Goal: Transaction & Acquisition: Subscribe to service/newsletter

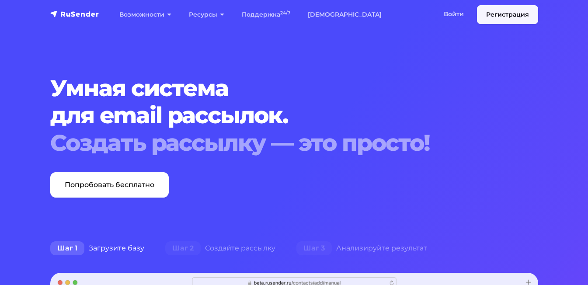
click at [494, 16] on link "Регистрация" at bounding box center [507, 14] width 61 height 19
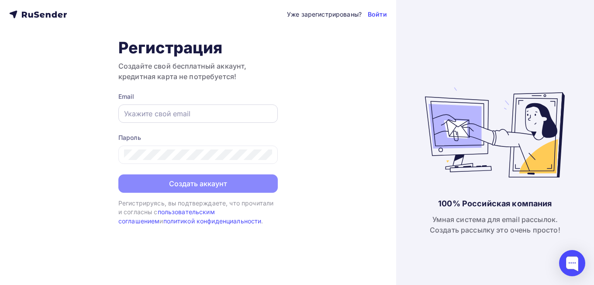
click at [229, 119] on div at bounding box center [197, 113] width 159 height 18
click at [211, 109] on input "text" at bounding box center [198, 113] width 148 height 10
click at [285, 83] on div "Уже зарегистрированы? Войти Регистрация Создайте свой бесплатный аккаунт, креди…" at bounding box center [198, 142] width 396 height 285
click at [376, 15] on link "Войти" at bounding box center [377, 14] width 19 height 9
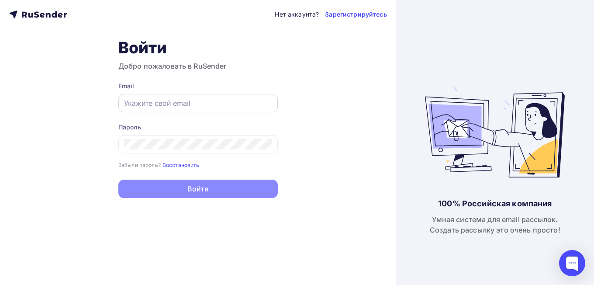
click at [215, 105] on input "text" at bounding box center [198, 103] width 148 height 10
click at [252, 66] on h3 "Добро пожаловать в RuSender" at bounding box center [197, 66] width 159 height 10
click at [185, 165] on small "Восстановить" at bounding box center [181, 165] width 37 height 7
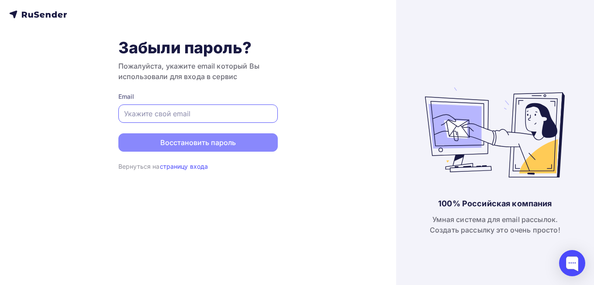
paste input "ttimofeyeva@yandex.ru"
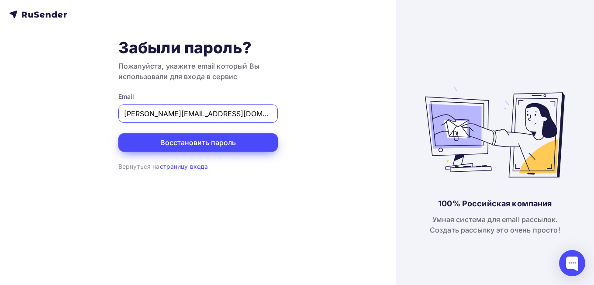
type input "ttimofeyeva@yandex.ru"
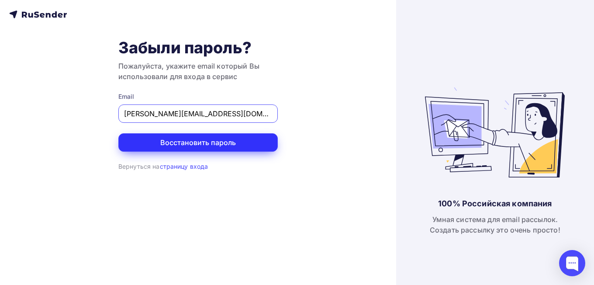
click at [188, 142] on button "Восстановить пароль" at bounding box center [197, 142] width 159 height 18
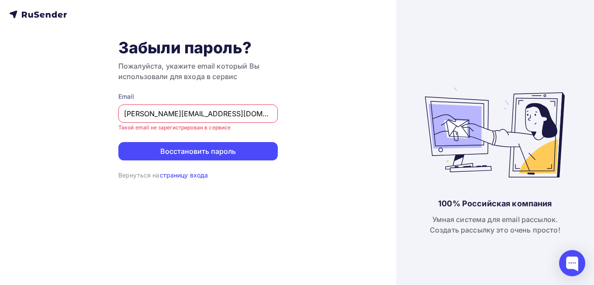
click at [202, 175] on link "страницу входа" at bounding box center [184, 174] width 48 height 7
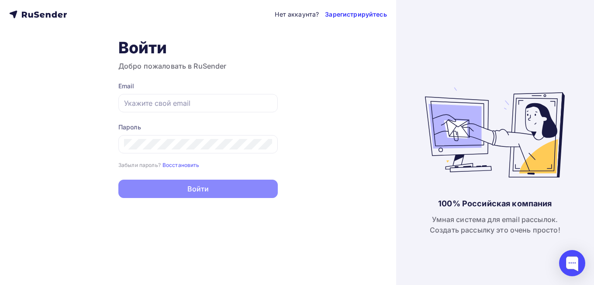
click at [356, 14] on link "Зарегистрируйтесь" at bounding box center [356, 14] width 62 height 9
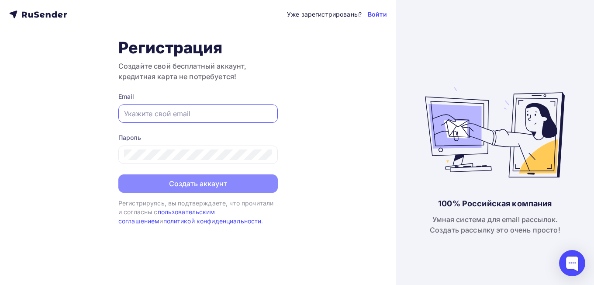
paste input "ttimofeyeva@yandex.ru"
type input "ttimofeyeva@yandex.ru"
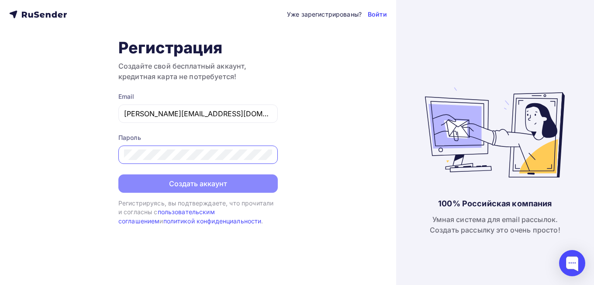
click at [298, 130] on div "Уже зарегистрированы? Войти Регистрация Создайте свой бесплатный аккаунт, креди…" at bounding box center [198, 142] width 396 height 285
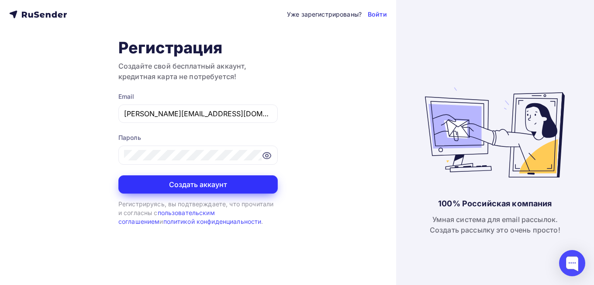
click at [206, 182] on button "Создать аккаунт" at bounding box center [197, 184] width 159 height 18
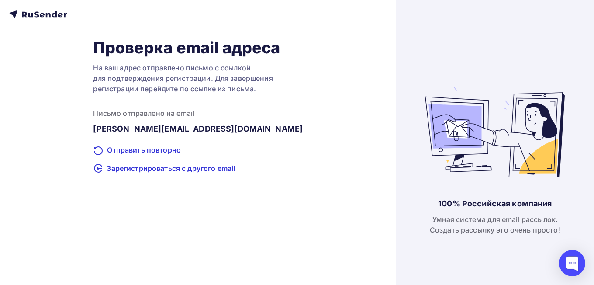
click at [44, 15] on icon at bounding box center [42, 15] width 5 height 5
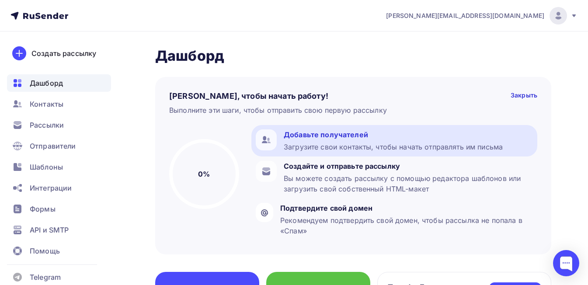
click at [331, 140] on div "Добавьте получателей Загрузите свои контакты, чтобы начать отправлять им письма" at bounding box center [393, 140] width 219 height 23
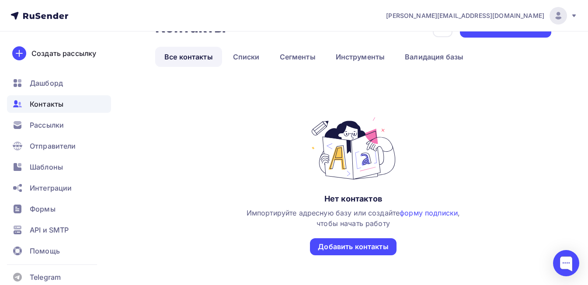
scroll to position [44, 0]
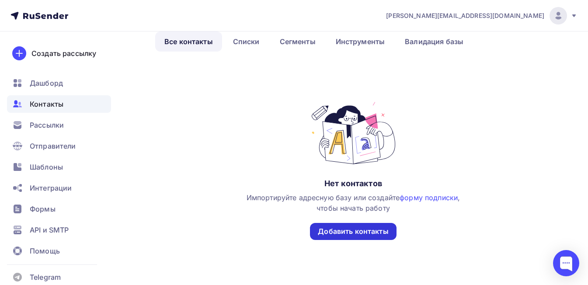
click at [333, 229] on div "Добавить контакты" at bounding box center [353, 231] width 70 height 10
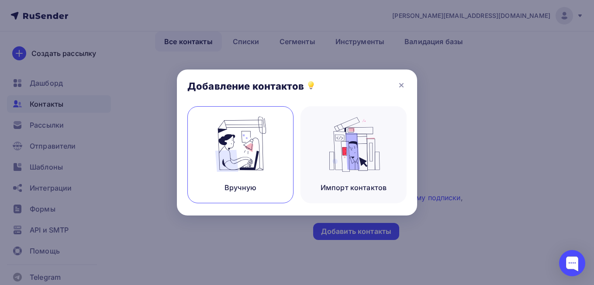
click at [215, 150] on img at bounding box center [240, 144] width 59 height 55
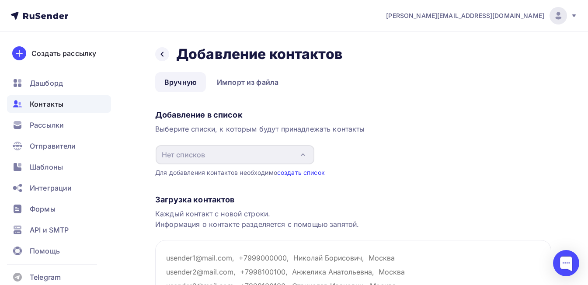
click at [298, 173] on link "создать список" at bounding box center [301, 172] width 48 height 7
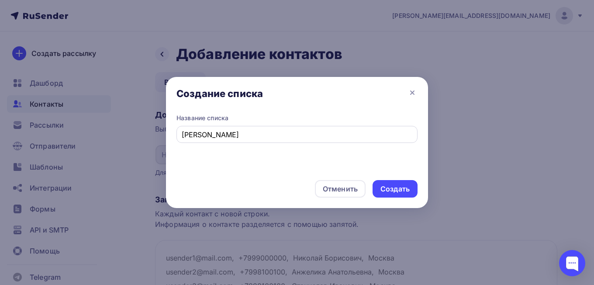
drag, startPoint x: 259, startPoint y: 127, endPoint x: 199, endPoint y: 141, distance: 61.4
click at [198, 141] on div "[PERSON_NAME]" at bounding box center [297, 134] width 241 height 17
drag, startPoint x: 204, startPoint y: 135, endPoint x: 173, endPoint y: 135, distance: 31.0
click at [173, 135] on div "Название списка ctynz,h." at bounding box center [297, 142] width 262 height 56
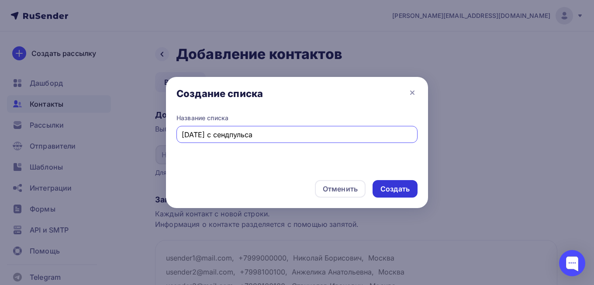
type input "[DATE] с сендпульса"
click at [394, 186] on div "Создать" at bounding box center [395, 189] width 29 height 10
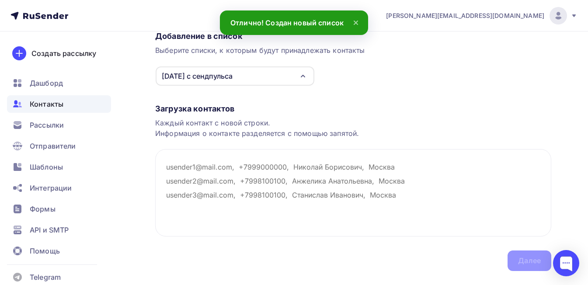
scroll to position [100, 0]
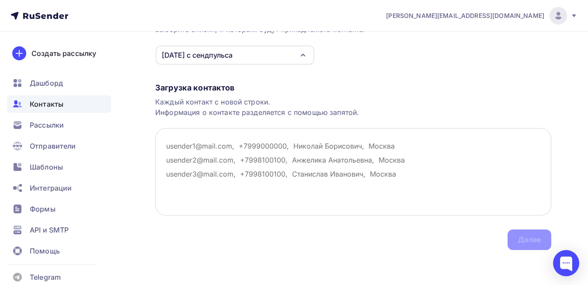
paste textarea "[PERSON_NAME][EMAIL_ADDRESS][DOMAIN_NAME] [EMAIL_ADDRESS][DOMAIN_NAME] [EMAIL_A…"
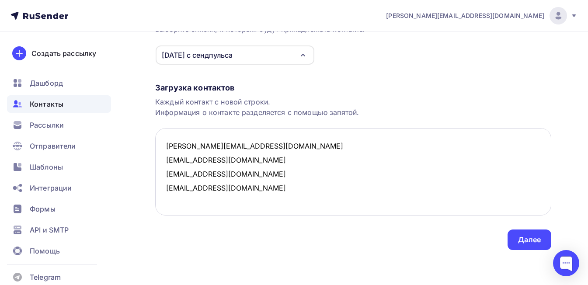
click at [230, 190] on textarea "[PERSON_NAME][EMAIL_ADDRESS][DOMAIN_NAME] [EMAIL_ADDRESS][DOMAIN_NAME] [EMAIL_A…" at bounding box center [353, 171] width 396 height 87
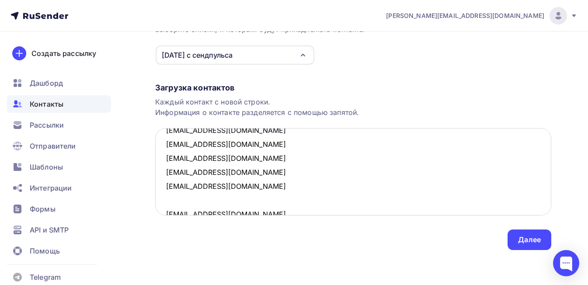
click at [258, 186] on textarea "[PERSON_NAME][EMAIL_ADDRESS][DOMAIN_NAME] [EMAIL_ADDRESS][DOMAIN_NAME] [EMAIL_A…" at bounding box center [353, 171] width 396 height 87
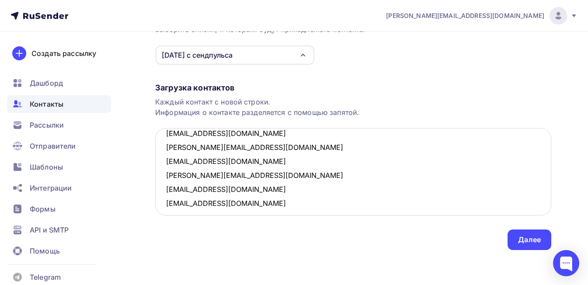
scroll to position [158, 0]
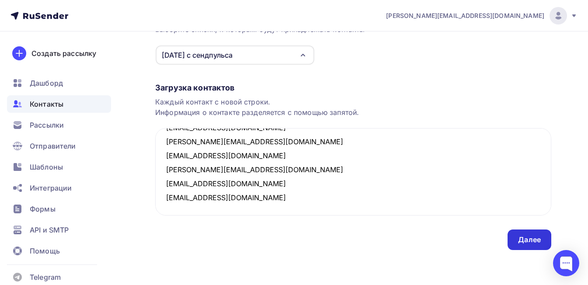
type textarea "[PERSON_NAME][EMAIL_ADDRESS][DOMAIN_NAME] [EMAIL_ADDRESS][DOMAIN_NAME] [EMAIL_A…"
click at [521, 237] on div "Далее" at bounding box center [529, 240] width 23 height 10
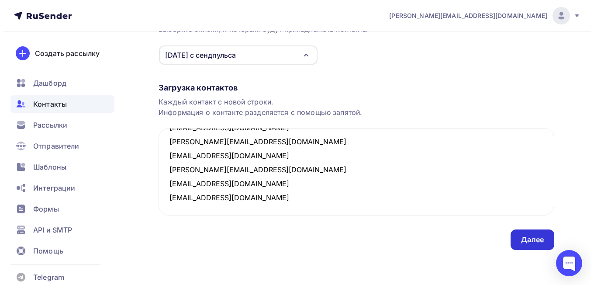
scroll to position [0, 0]
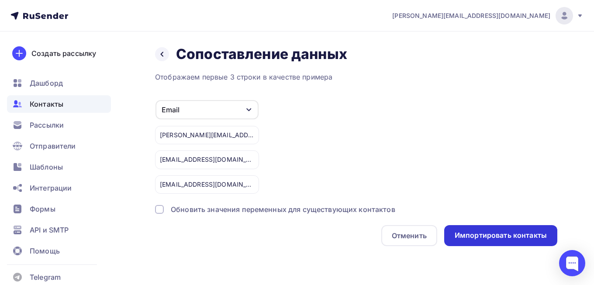
click at [487, 237] on div "Импортировать контакты" at bounding box center [501, 235] width 92 height 10
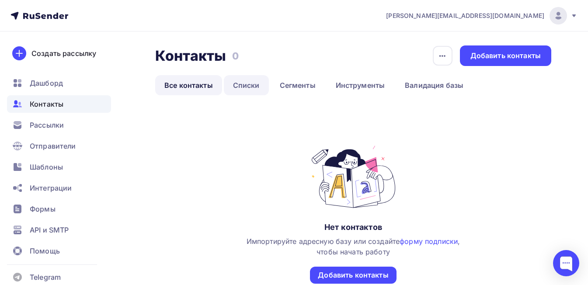
click at [242, 87] on link "Списки" at bounding box center [246, 85] width 45 height 20
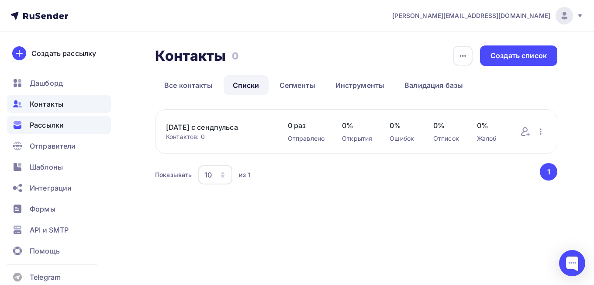
click at [57, 124] on span "Рассылки" at bounding box center [47, 125] width 34 height 10
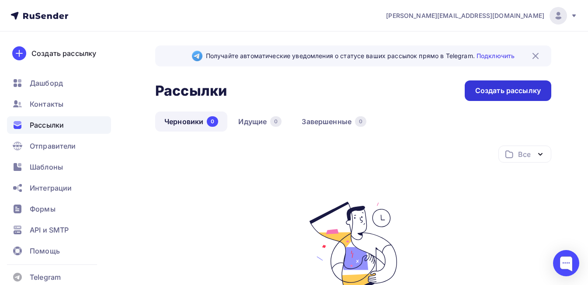
click at [505, 92] on div "Создать рассылку" at bounding box center [508, 91] width 66 height 10
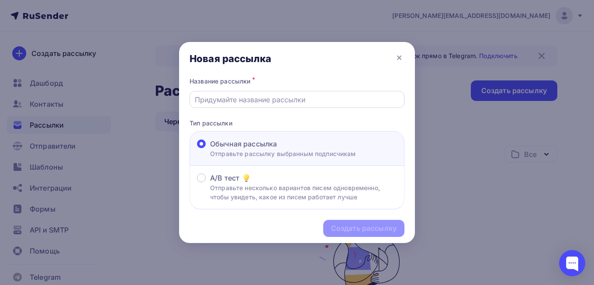
click at [246, 100] on input "text" at bounding box center [297, 99] width 205 height 10
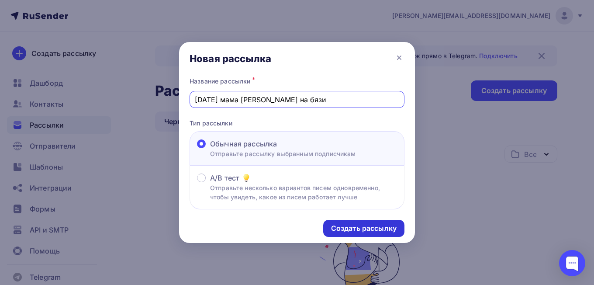
type input "[DATE] мама [PERSON_NAME] на бязи"
click at [375, 226] on div "Создать рассылку" at bounding box center [364, 228] width 66 height 10
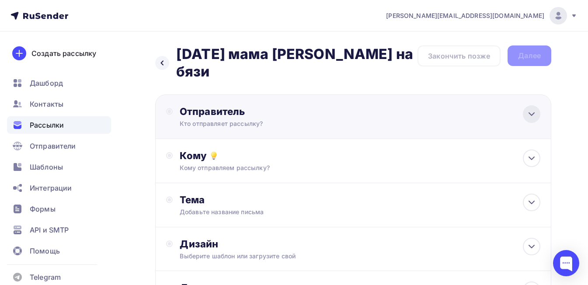
click at [533, 109] on icon at bounding box center [531, 114] width 10 height 10
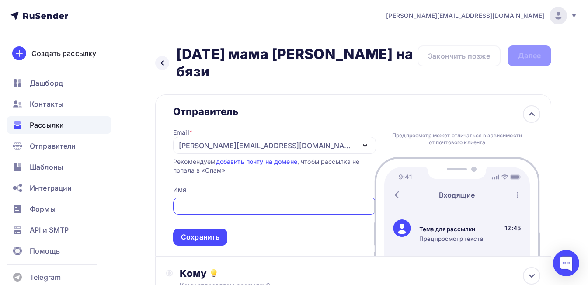
click at [274, 94] on div "Отправитель Email * [PERSON_NAME][EMAIL_ADDRESS][DOMAIN_NAME] [EMAIL_ADDRESS][D…" at bounding box center [353, 175] width 396 height 162
click at [217, 201] on input "text" at bounding box center [274, 206] width 193 height 10
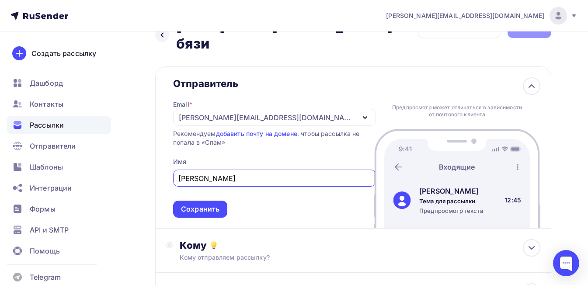
scroll to position [44, 0]
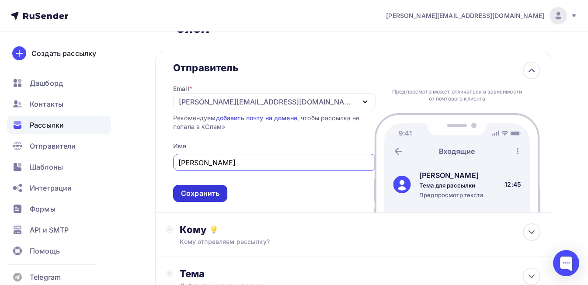
type input "[PERSON_NAME]"
click at [213, 188] on div "Сохранить" at bounding box center [200, 193] width 38 height 10
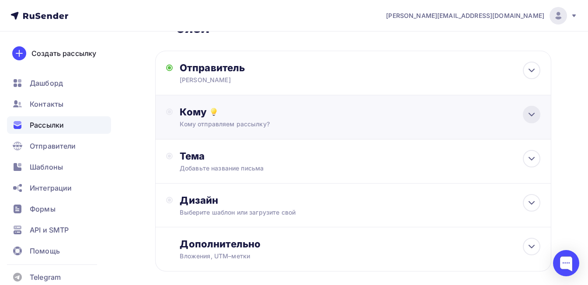
click at [536, 109] on icon at bounding box center [531, 114] width 10 height 10
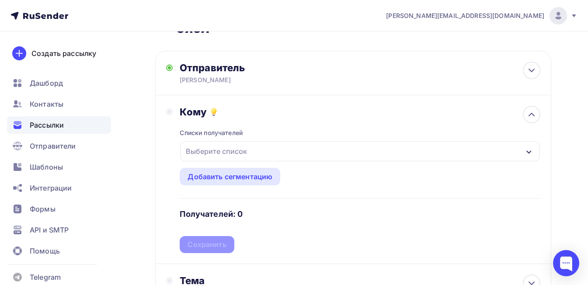
click at [295, 141] on div "Выберите список" at bounding box center [360, 151] width 360 height 20
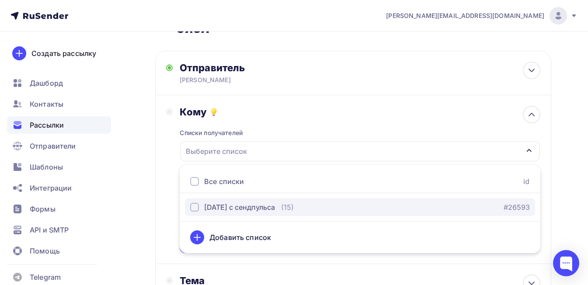
click at [270, 202] on div "[DATE] с сендпульса" at bounding box center [239, 207] width 71 height 10
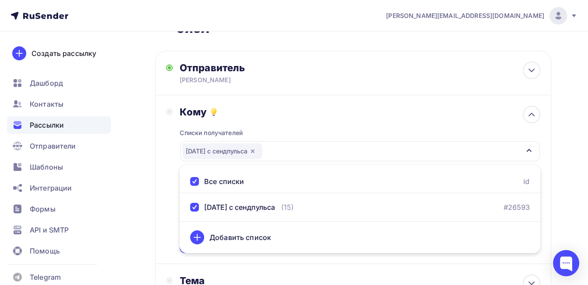
click at [169, 154] on div "Кому Списки получателей [DATE] с [GEOGRAPHIC_DATA] Все списки id [DATE] с сендп…" at bounding box center [353, 179] width 374 height 147
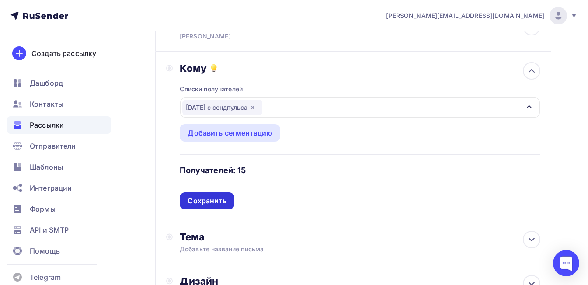
click at [210, 196] on div "Сохранить" at bounding box center [206, 201] width 38 height 10
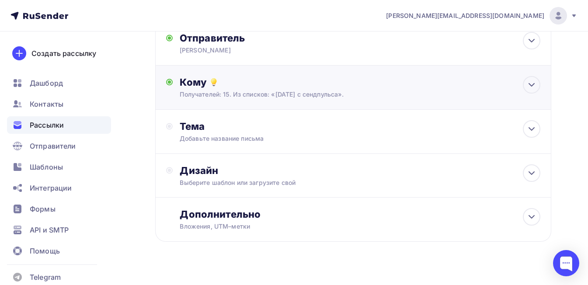
scroll to position [73, 0]
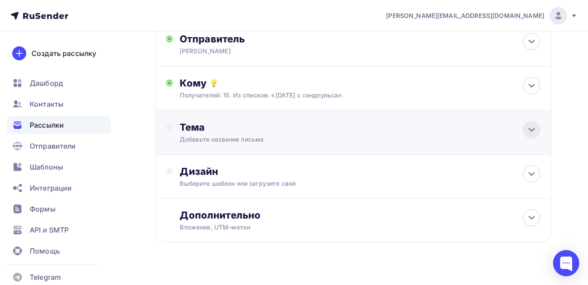
click at [526, 125] on icon at bounding box center [531, 130] width 10 height 10
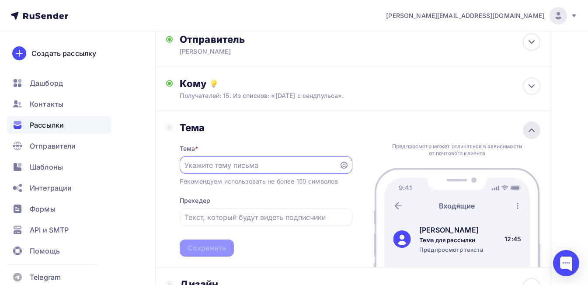
scroll to position [0, 0]
paste input "✨👀 как встроить планку в обработанную горловину легко и просто"
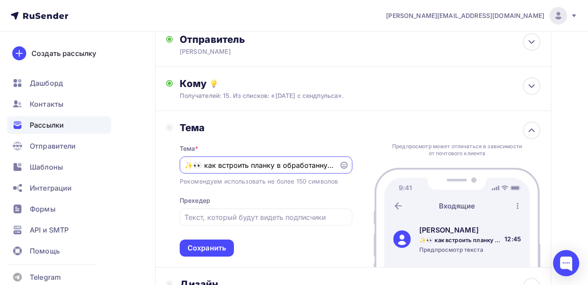
drag, startPoint x: 236, startPoint y: 152, endPoint x: 151, endPoint y: 152, distance: 84.8
click at [151, 152] on div "Назад [DATE] мама [PERSON_NAME] на бязи [DATE] мама [PERSON_NAME] на бязи Закон…" at bounding box center [294, 185] width 588 height 452
click at [188, 212] on input "text" at bounding box center [265, 217] width 163 height 10
click at [194, 160] on input "✨👀 как встроить планку в обработанную горловину легко и просто" at bounding box center [258, 165] width 149 height 10
type input "👀 как встроить планку в обработанную горловину легко и просто"
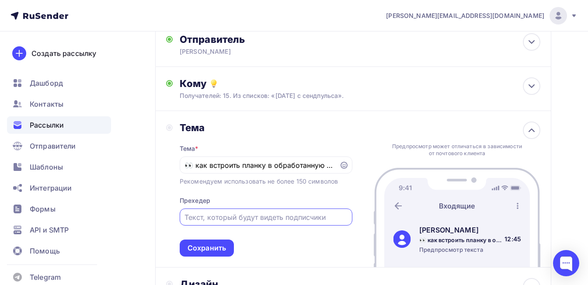
paste input "✨ подробный урок. [PERSON_NAME]"
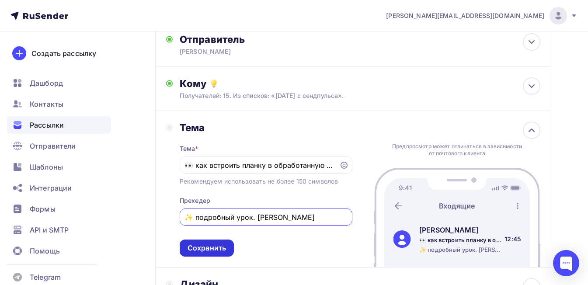
type input "✨ подробный урок. [PERSON_NAME]"
click at [214, 243] on div "Сохранить" at bounding box center [206, 248] width 38 height 10
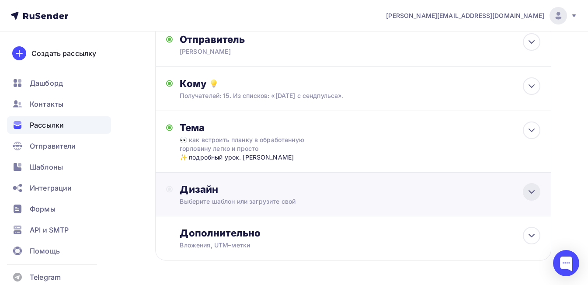
click at [529, 187] on icon at bounding box center [531, 192] width 10 height 10
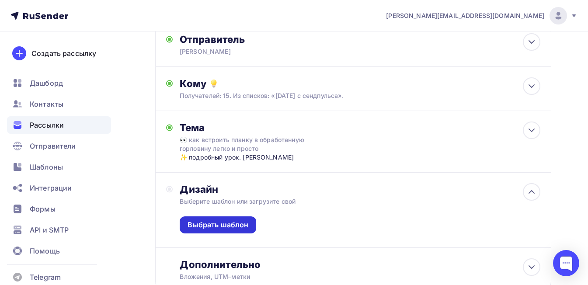
click at [233, 220] on div "Выбрать шаблон" at bounding box center [217, 225] width 61 height 10
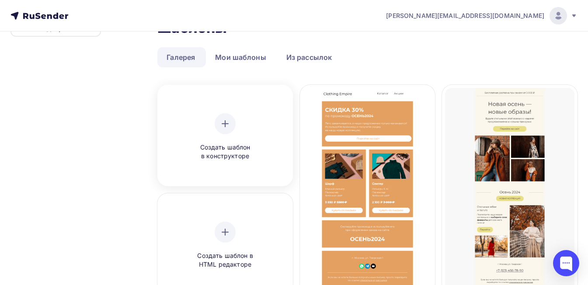
scroll to position [44, 0]
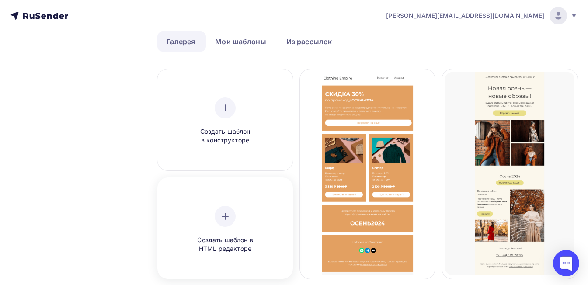
click at [232, 237] on span "Создать шаблон в HTML редакторе" at bounding box center [224, 244] width 83 height 18
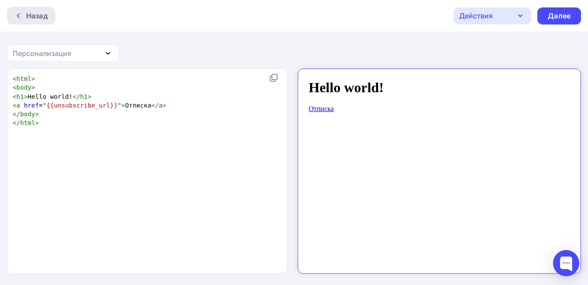
click at [20, 15] on icon at bounding box center [18, 15] width 7 height 7
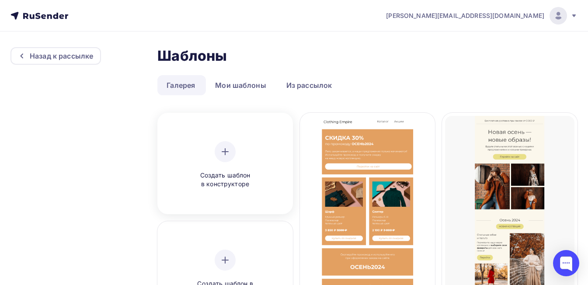
click at [228, 165] on div "Создать шаблон в конструкторе" at bounding box center [224, 165] width 83 height 48
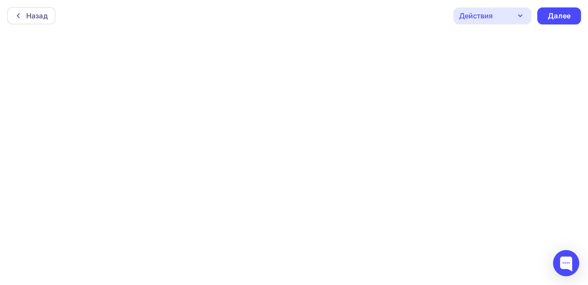
scroll to position [2, 0]
click at [494, 14] on div "Действия" at bounding box center [492, 13] width 78 height 17
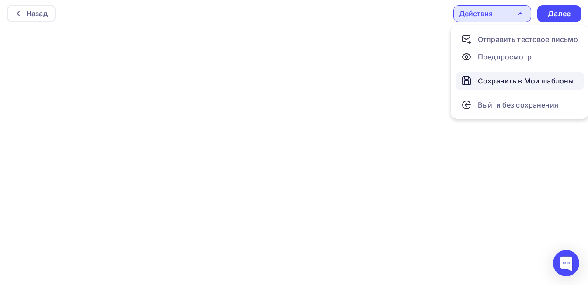
click at [503, 78] on div "Сохранить в Мои шаблоны" at bounding box center [526, 81] width 96 height 10
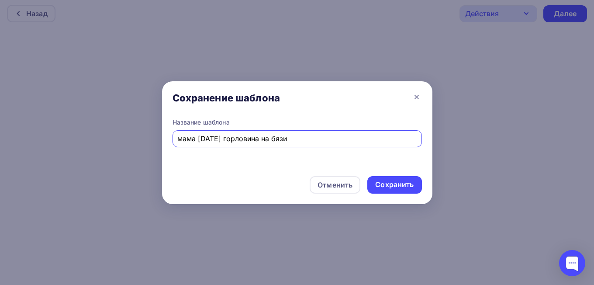
click at [222, 138] on input "мама [DATE] горловина на бязи" at bounding box center [296, 138] width 239 height 10
type input "мама [DATE] горловина на бязи"
click at [401, 182] on div "Сохранить" at bounding box center [394, 185] width 38 height 10
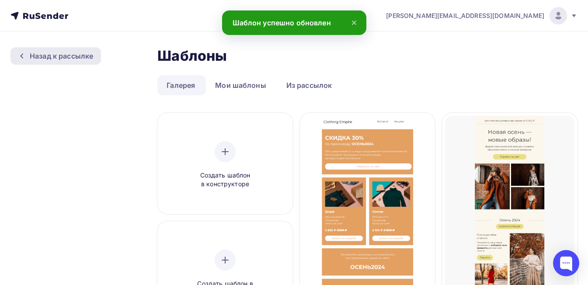
click at [45, 53] on div "Назад к рассылке" at bounding box center [61, 56] width 63 height 10
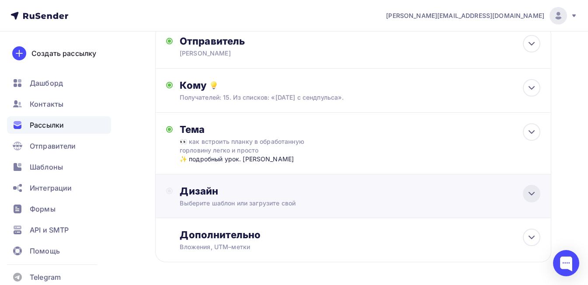
click at [527, 188] on icon at bounding box center [531, 193] width 10 height 10
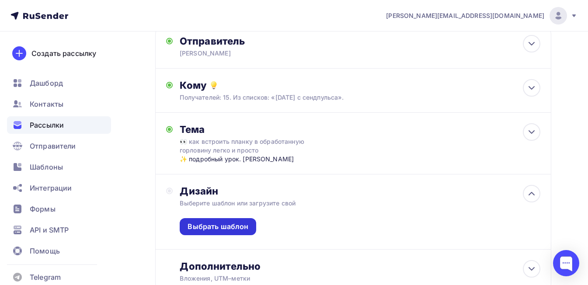
click at [211, 218] on div "Выбрать шаблон" at bounding box center [218, 226] width 76 height 17
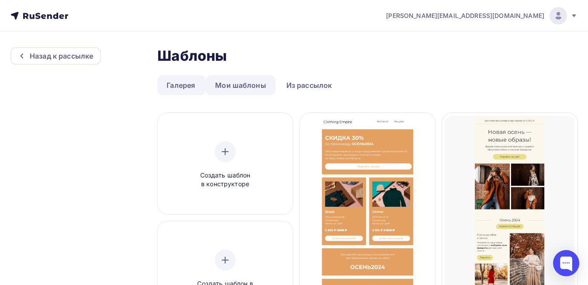
click at [239, 88] on link "Мои шаблоны" at bounding box center [240, 85] width 69 height 20
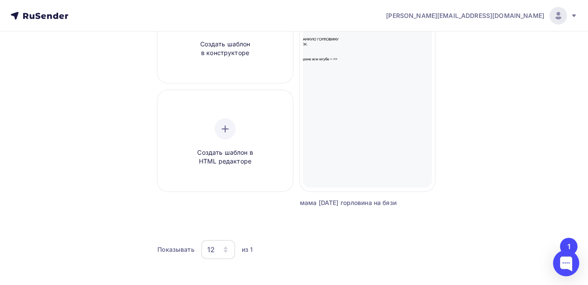
scroll to position [132, 0]
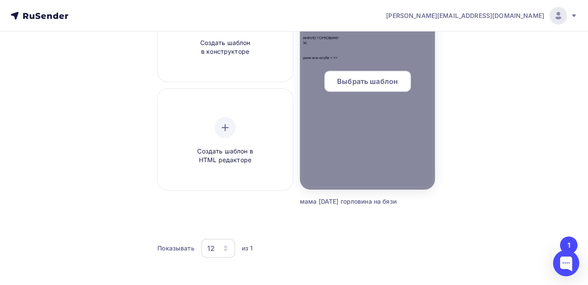
click at [363, 117] on div at bounding box center [367, 85] width 135 height 210
click at [353, 79] on span "Выбрать шаблон" at bounding box center [367, 81] width 61 height 10
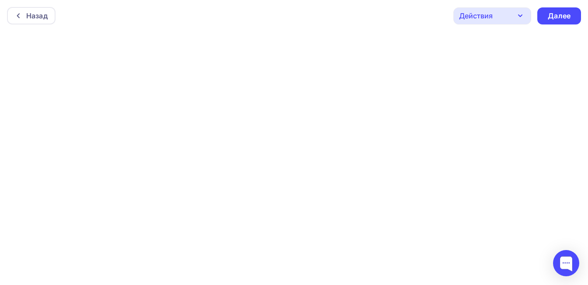
scroll to position [2, 0]
click at [471, 11] on div "Действия" at bounding box center [476, 13] width 34 height 10
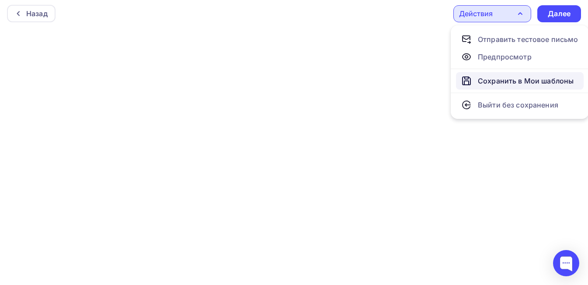
click at [492, 79] on div "Сохранить в Мои шаблоны" at bounding box center [526, 81] width 96 height 10
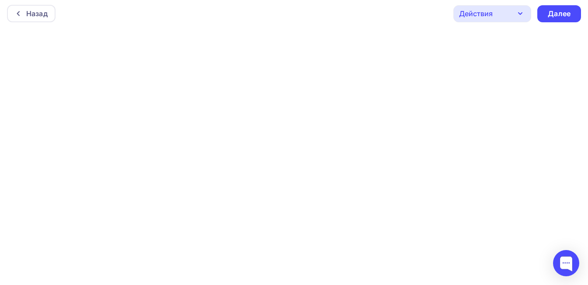
click at [503, 16] on div "Действия" at bounding box center [492, 13] width 78 height 17
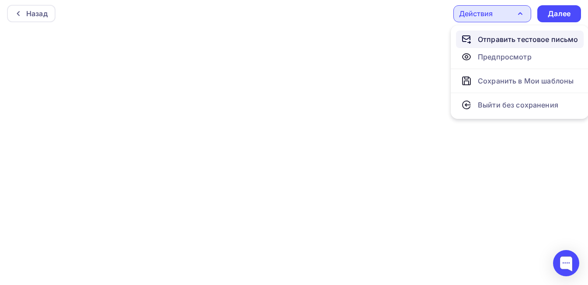
click at [501, 41] on div "Отправить тестовое письмо" at bounding box center [528, 39] width 100 height 10
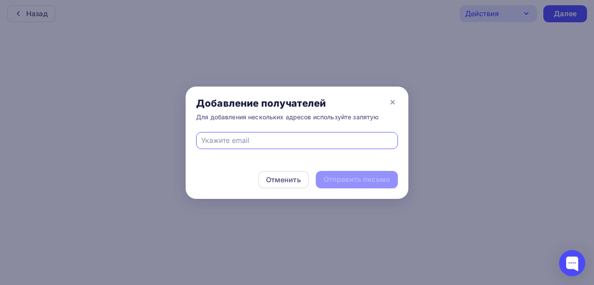
click at [232, 139] on input "text" at bounding box center [297, 140] width 192 height 10
type input "[EMAIL_ADDRESS][DOMAIN_NAME]"
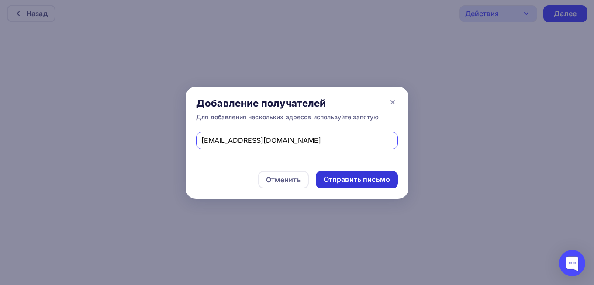
click at [369, 177] on div "Отправить письмо" at bounding box center [357, 179] width 66 height 10
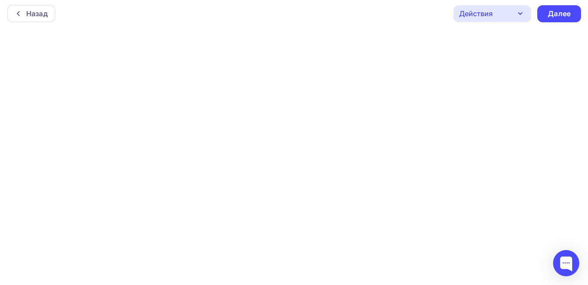
click at [497, 12] on div "Действия" at bounding box center [492, 13] width 78 height 17
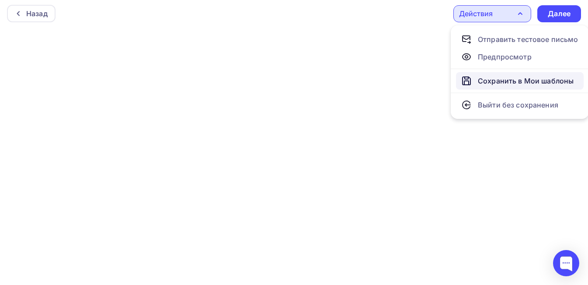
click at [494, 81] on div "Сохранить в Мои шаблоны" at bounding box center [526, 81] width 96 height 10
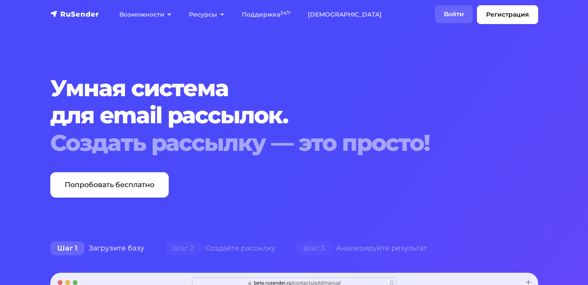
click at [457, 17] on link "Войти" at bounding box center [454, 14] width 38 height 18
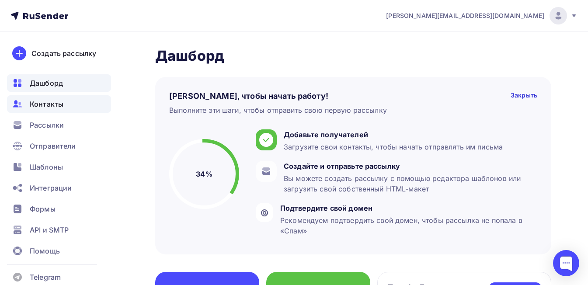
click at [48, 107] on span "Контакты" at bounding box center [47, 104] width 34 height 10
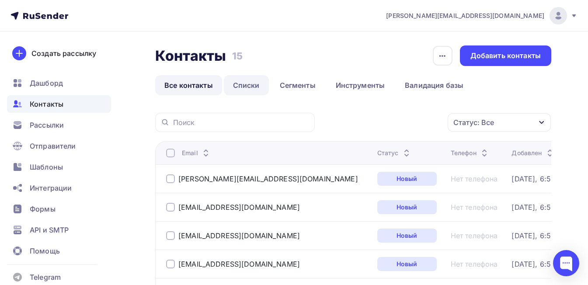
click at [247, 83] on link "Списки" at bounding box center [246, 85] width 45 height 20
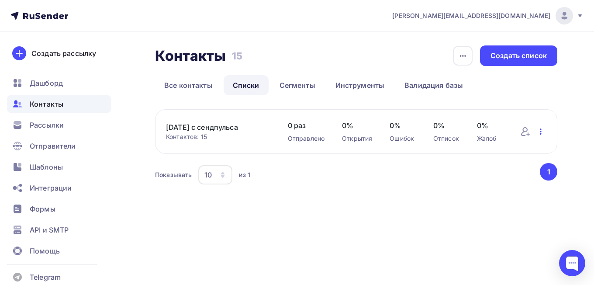
click at [542, 131] on icon "button" at bounding box center [541, 131] width 10 height 10
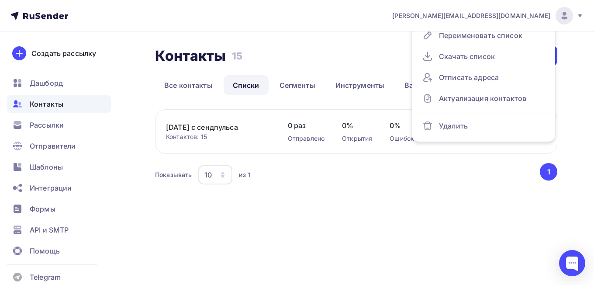
click at [356, 57] on div "Контакты Контакты 15 15 История импорта Создать список" at bounding box center [356, 55] width 402 height 21
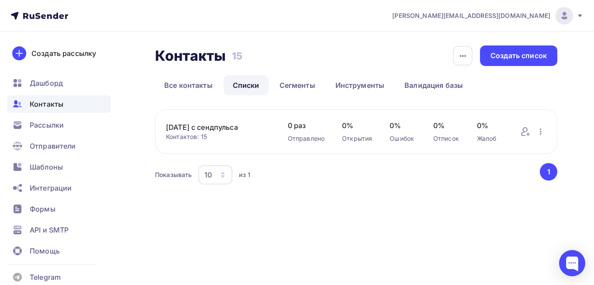
click at [207, 129] on link "[DATE] с сендпульса" at bounding box center [218, 127] width 104 height 10
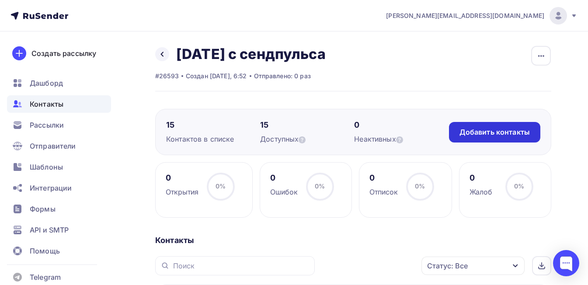
click at [499, 134] on div "Добавить контакты" at bounding box center [494, 132] width 70 height 10
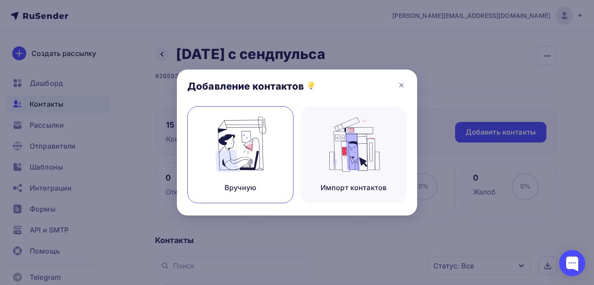
click at [252, 163] on img at bounding box center [240, 144] width 59 height 55
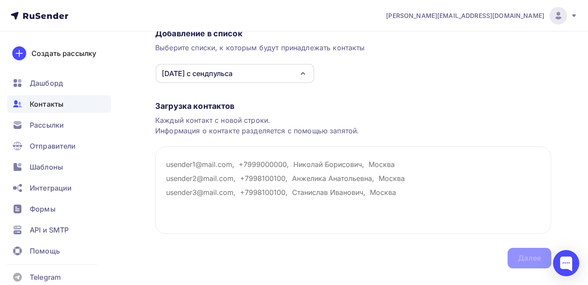
scroll to position [100, 0]
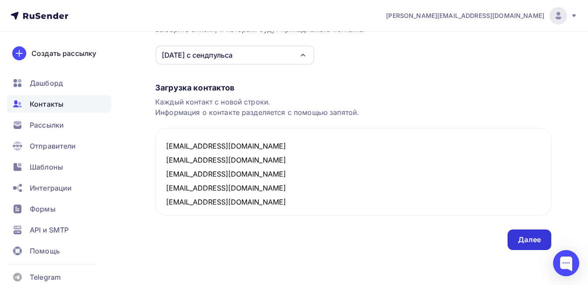
type textarea "ttkema@yandex.ru ascercom@yandex.ru ttimofeyeva@sashatv.ru prodamtri@mail.ru or…"
click at [526, 234] on div "Далее" at bounding box center [529, 239] width 44 height 21
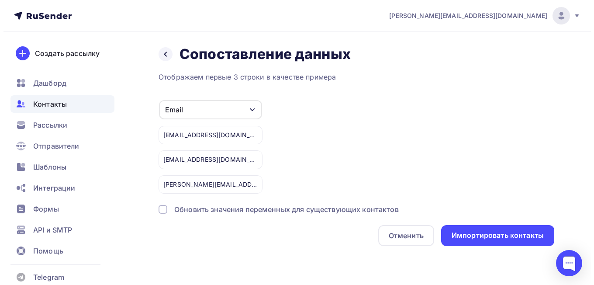
scroll to position [0, 0]
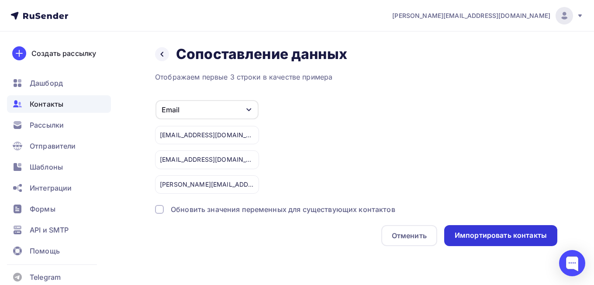
click at [501, 233] on div "Импортировать контакты" at bounding box center [501, 235] width 92 height 10
